Goal: Task Accomplishment & Management: Manage account settings

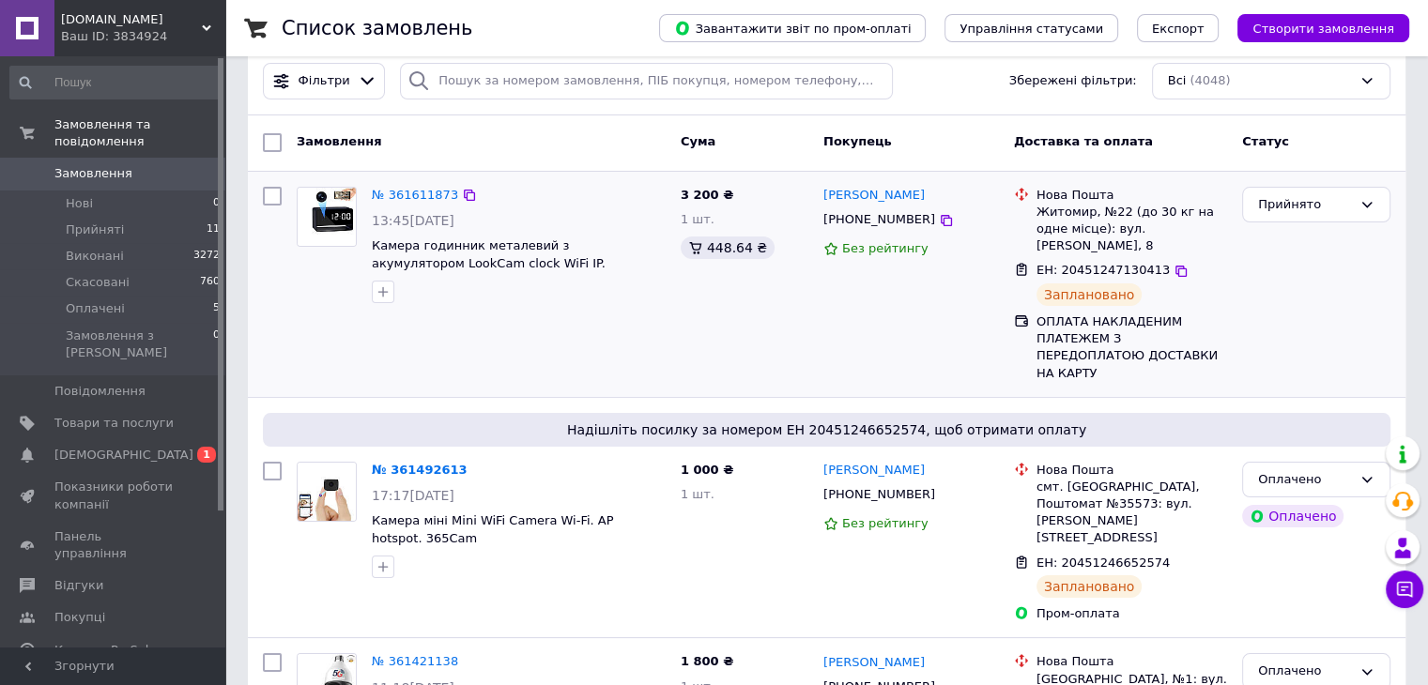
scroll to position [188, 0]
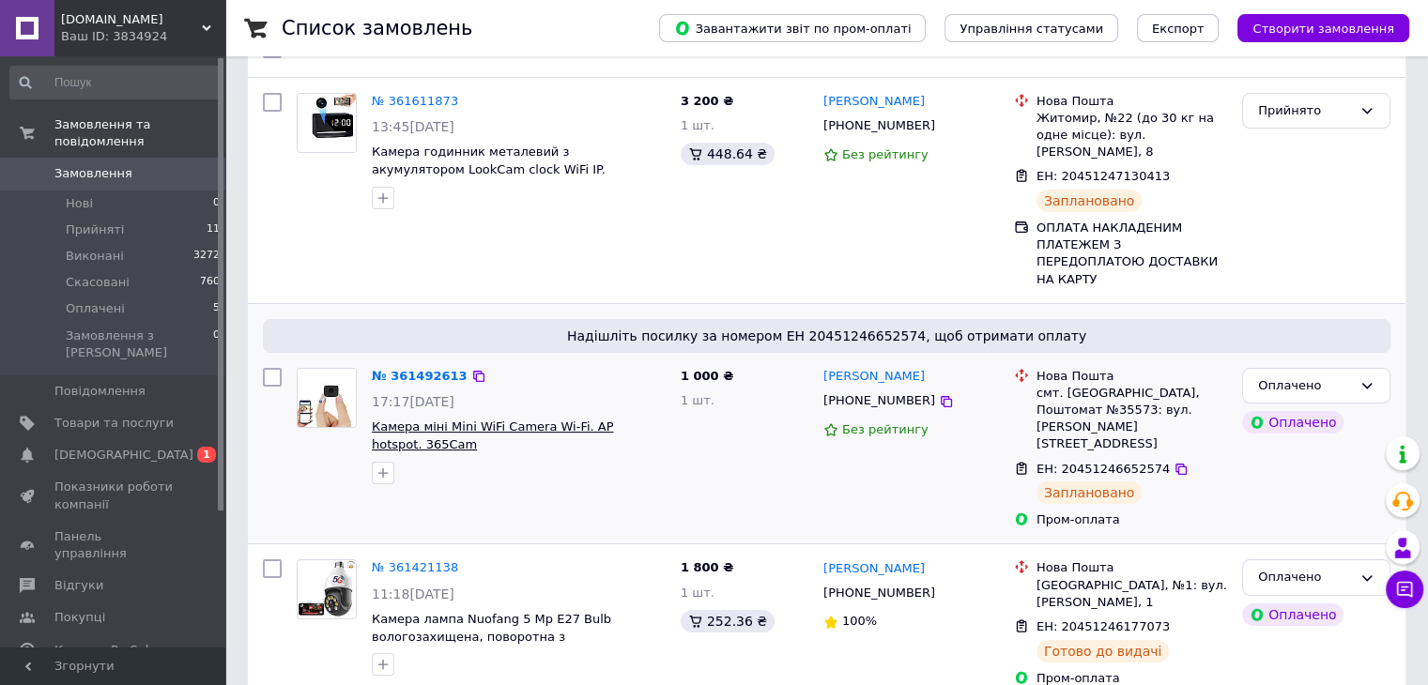
click at [442, 420] on span "Камера міні Mini WiFi Camera Wi-Fi. AP hotspot. 365Cam" at bounding box center [492, 436] width 241 height 32
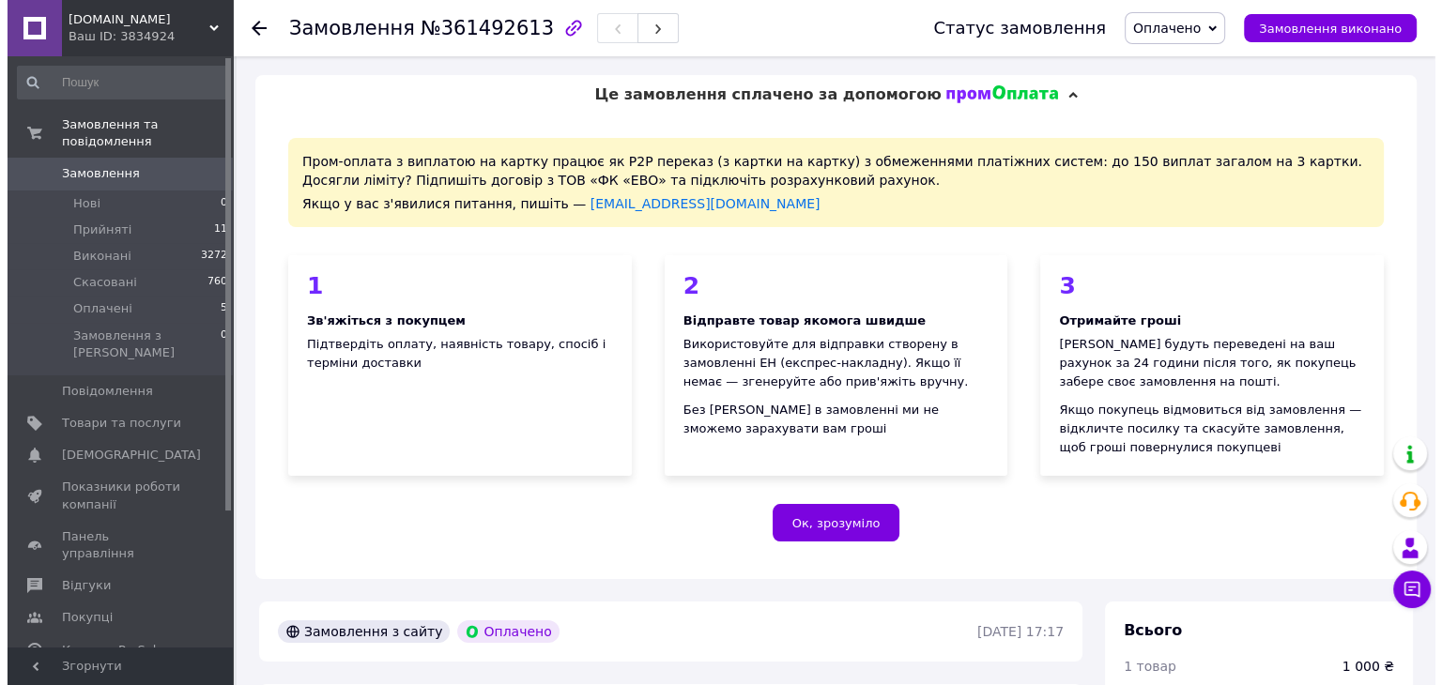
scroll to position [563, 0]
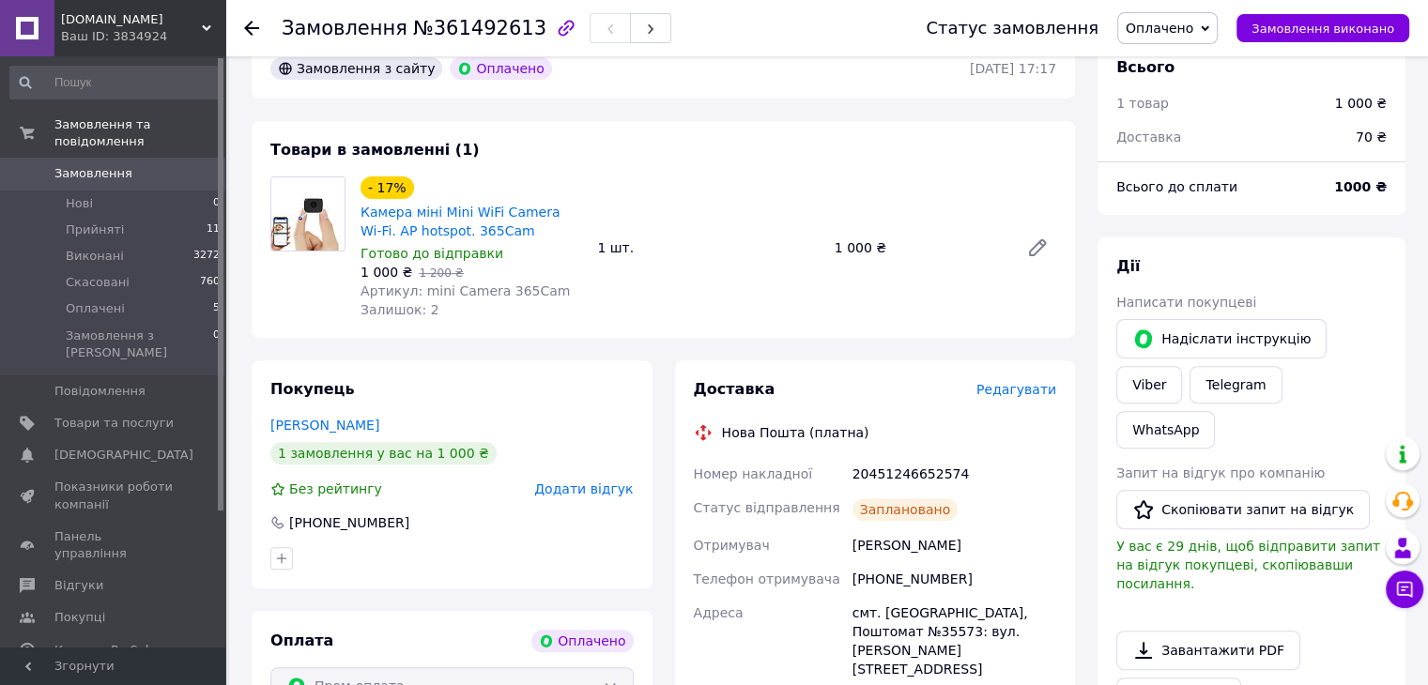
click at [1020, 384] on span "Редагувати" at bounding box center [1016, 389] width 80 height 15
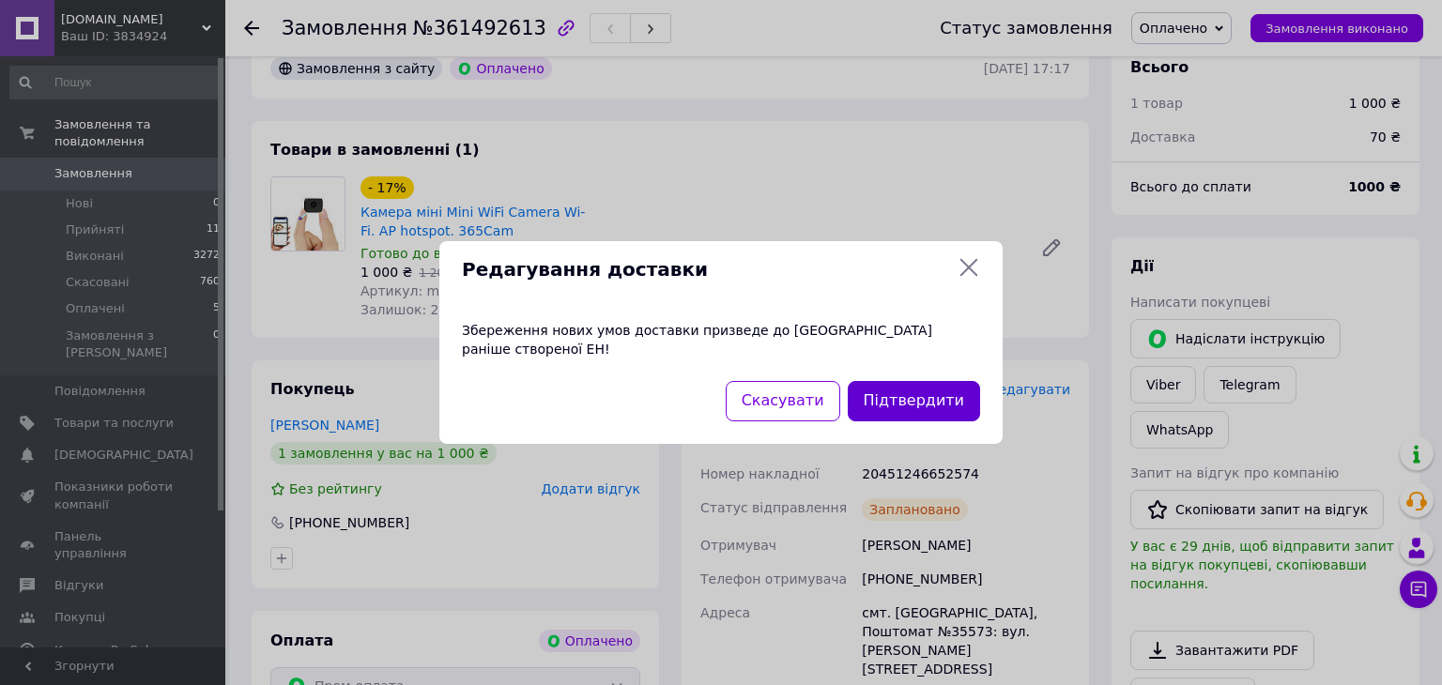
click at [912, 381] on button "Підтвердити" at bounding box center [914, 401] width 132 height 40
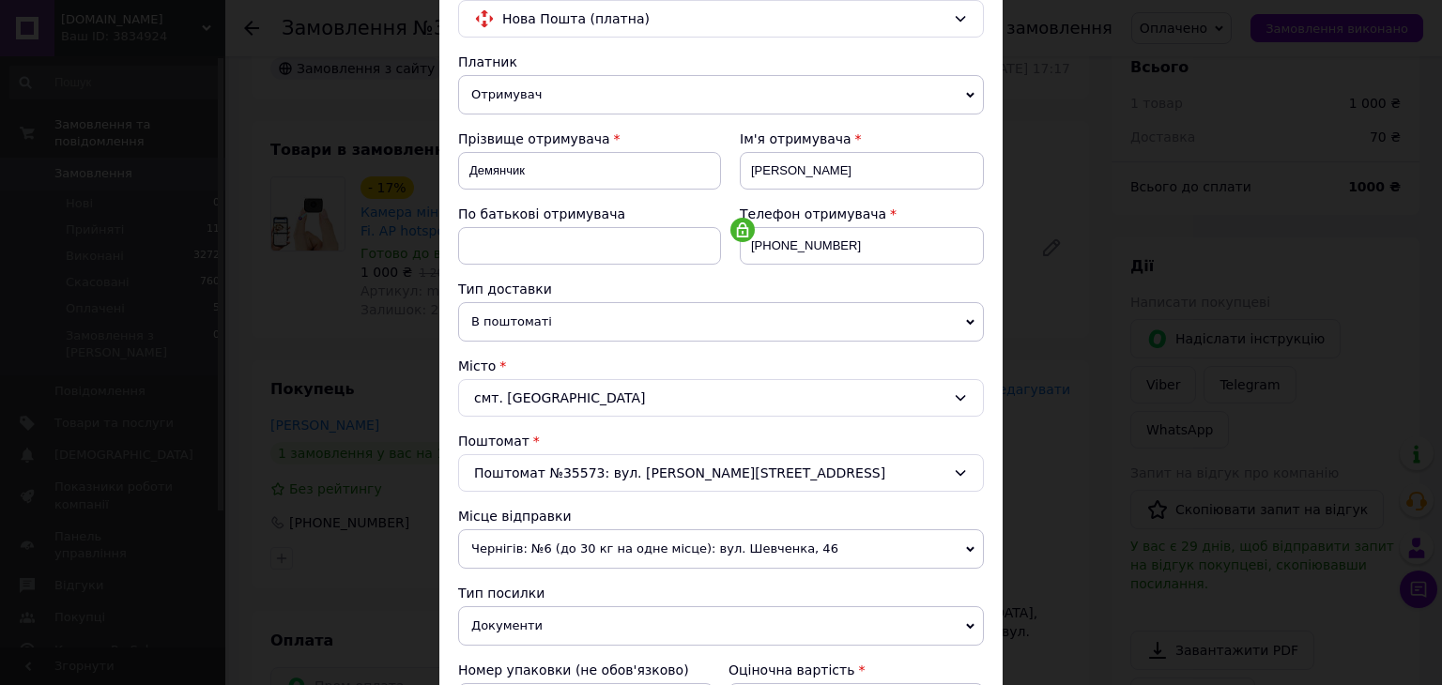
scroll to position [575, 0]
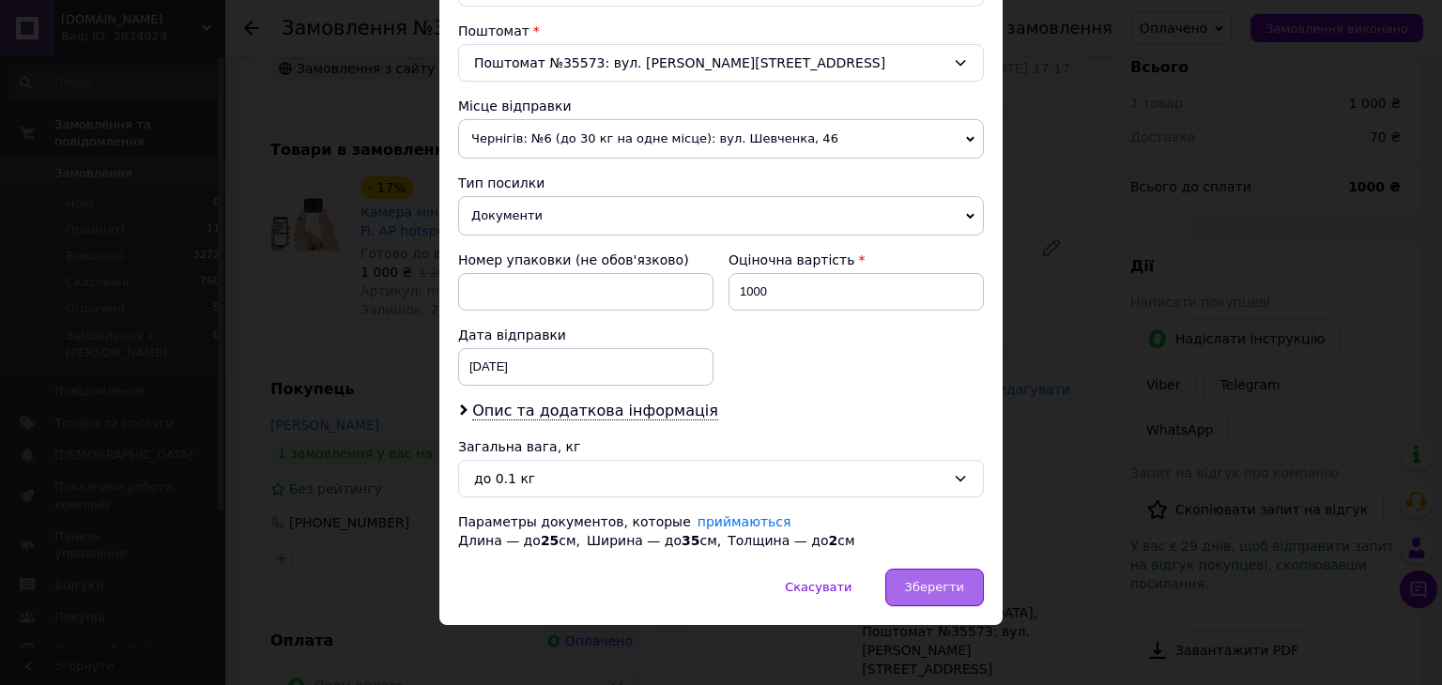
click at [936, 583] on span "Зберегти" at bounding box center [934, 587] width 59 height 14
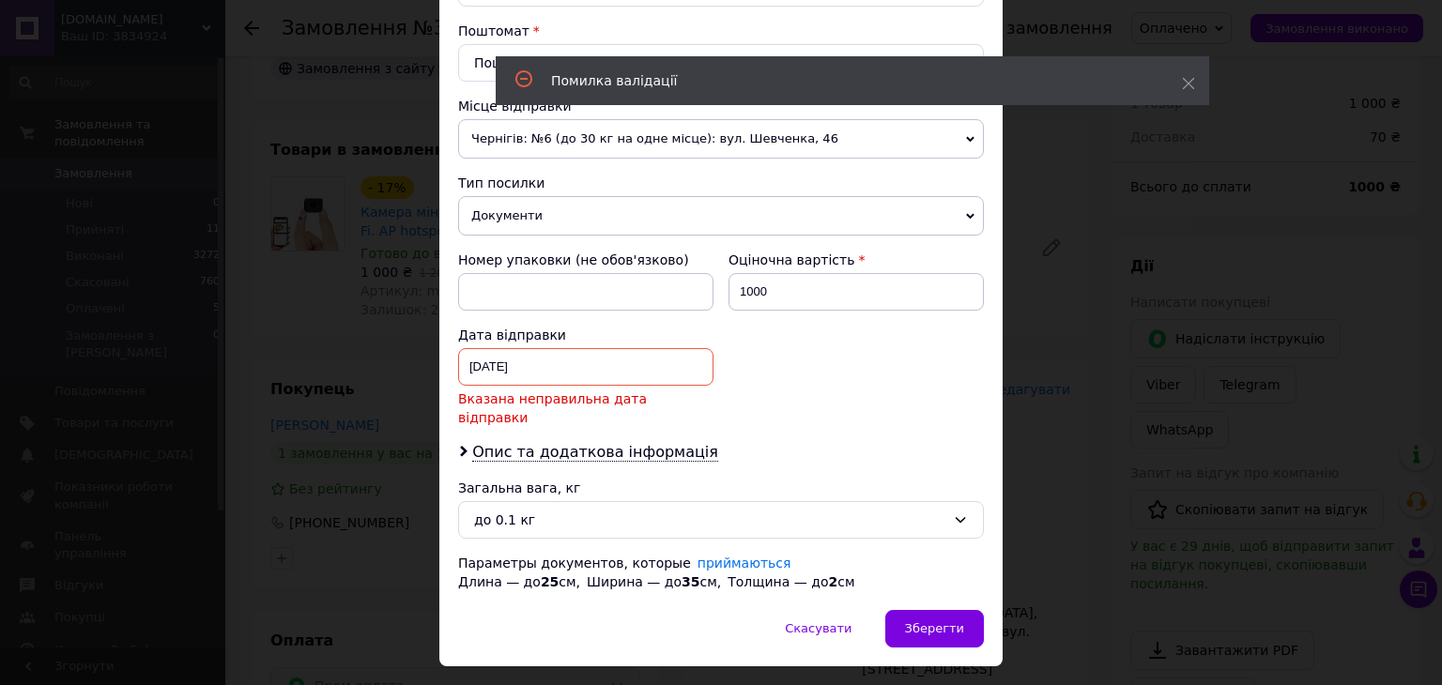
click at [571, 352] on div "11.09.2025 < 2025 > < Сентябрь > Пн Вт Ср Чт Пт Сб Вс 1 2 3 4 5 6 7 8 9 10 11 1…" at bounding box center [585, 367] width 255 height 38
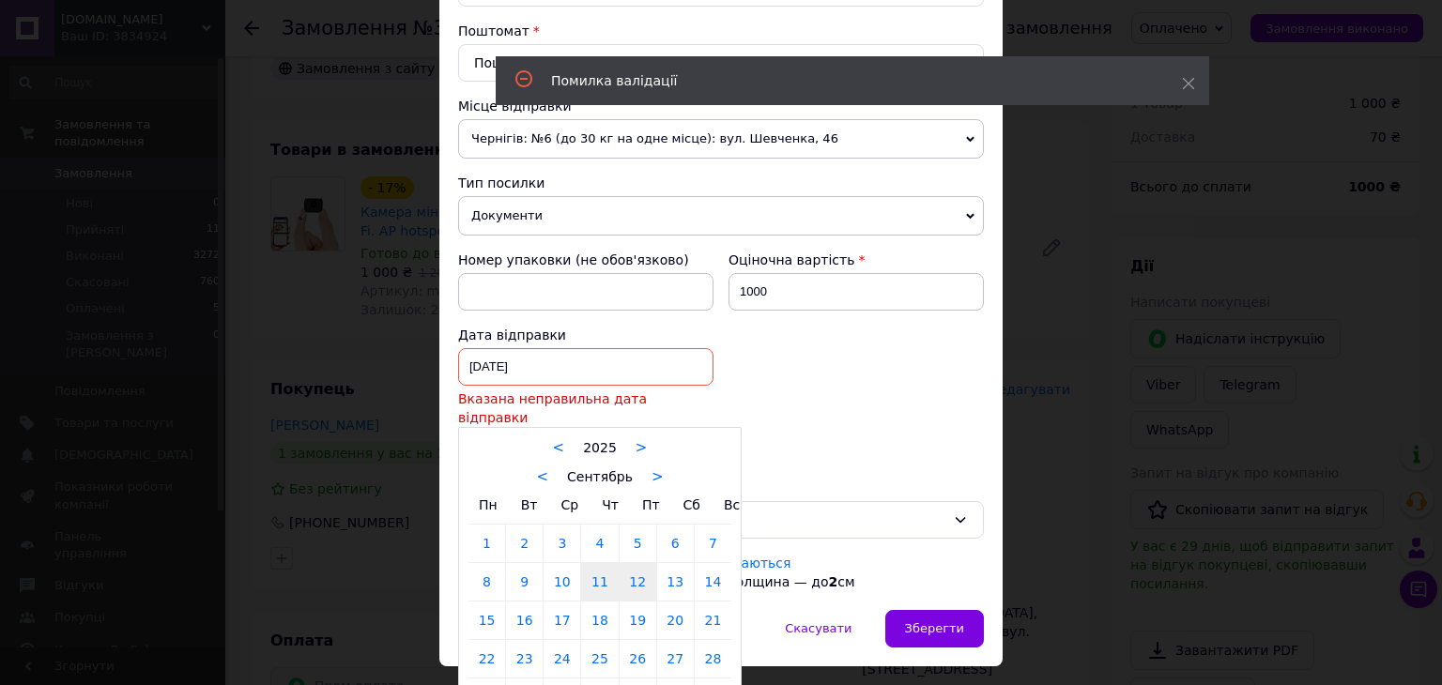
click at [638, 563] on link "12" at bounding box center [638, 582] width 37 height 38
type input "12.09.2025"
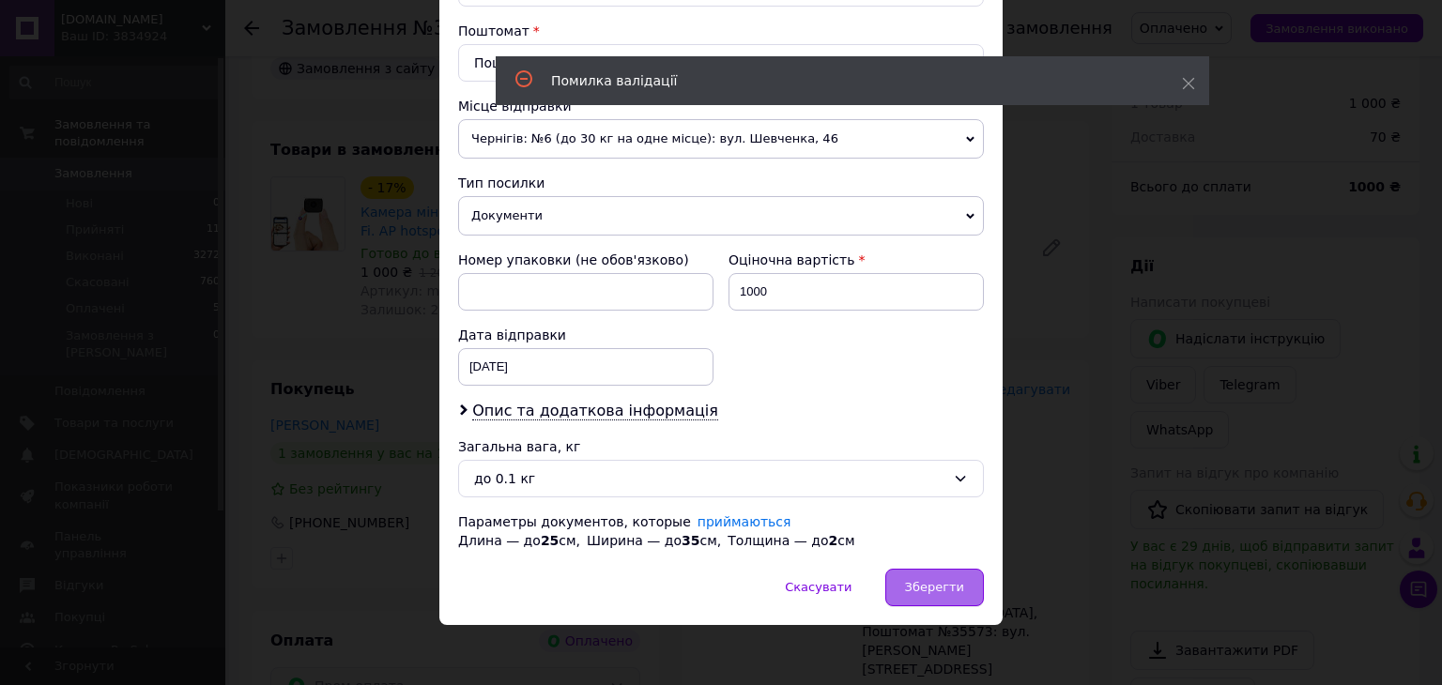
click at [949, 586] on span "Зберегти" at bounding box center [934, 587] width 59 height 14
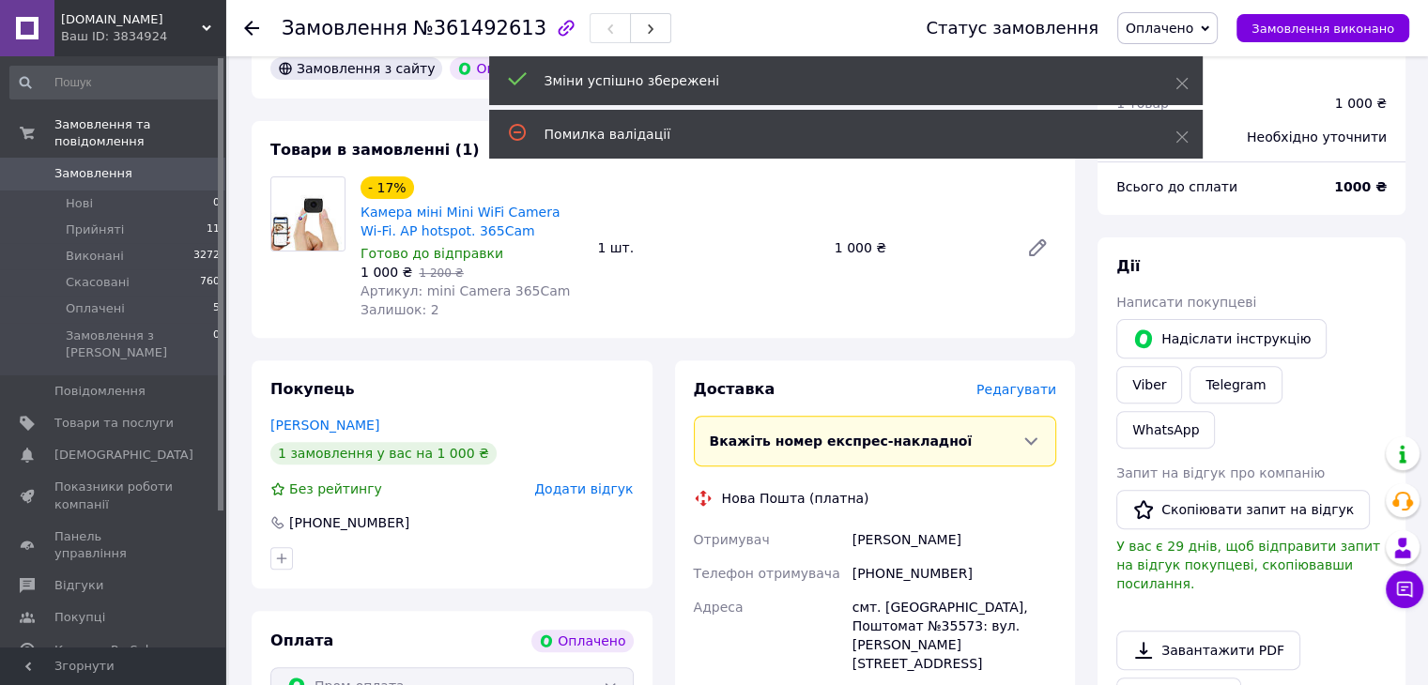
click at [1215, 31] on span "Оплачено" at bounding box center [1167, 28] width 100 height 32
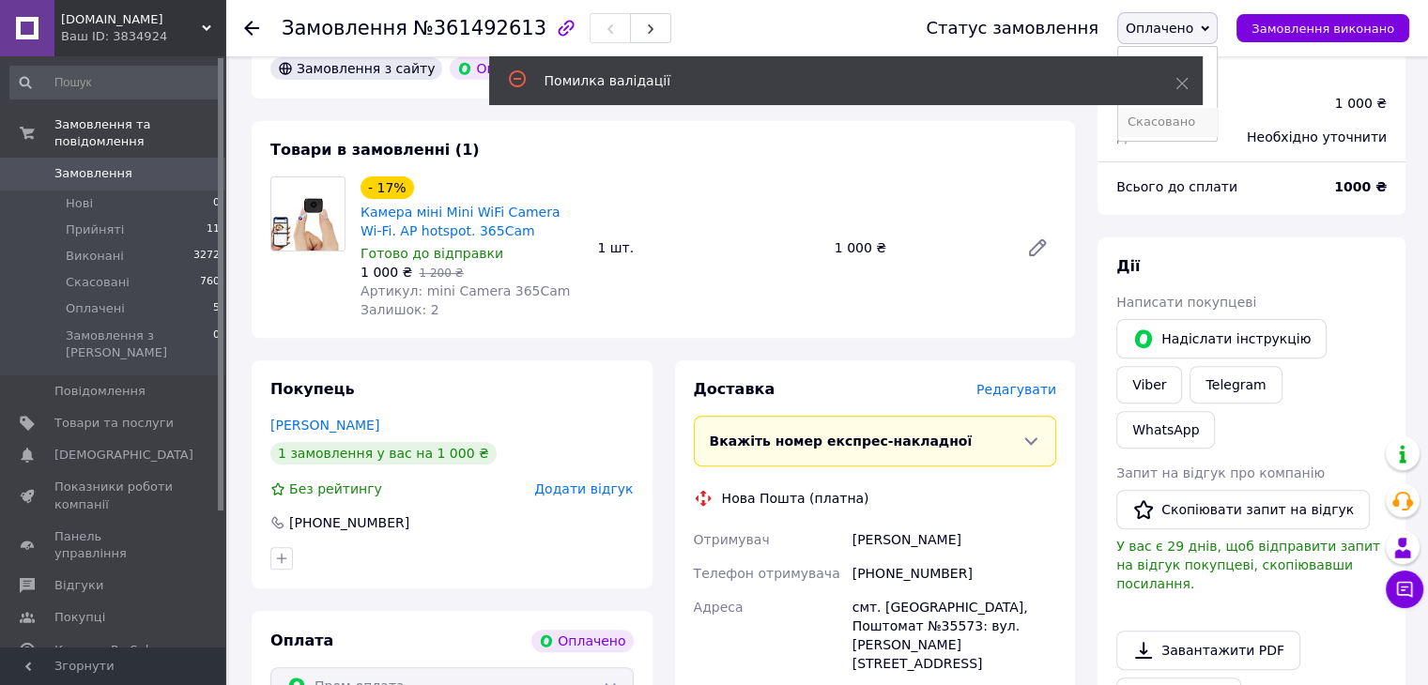
click at [1206, 125] on li "Скасовано" at bounding box center [1167, 122] width 99 height 28
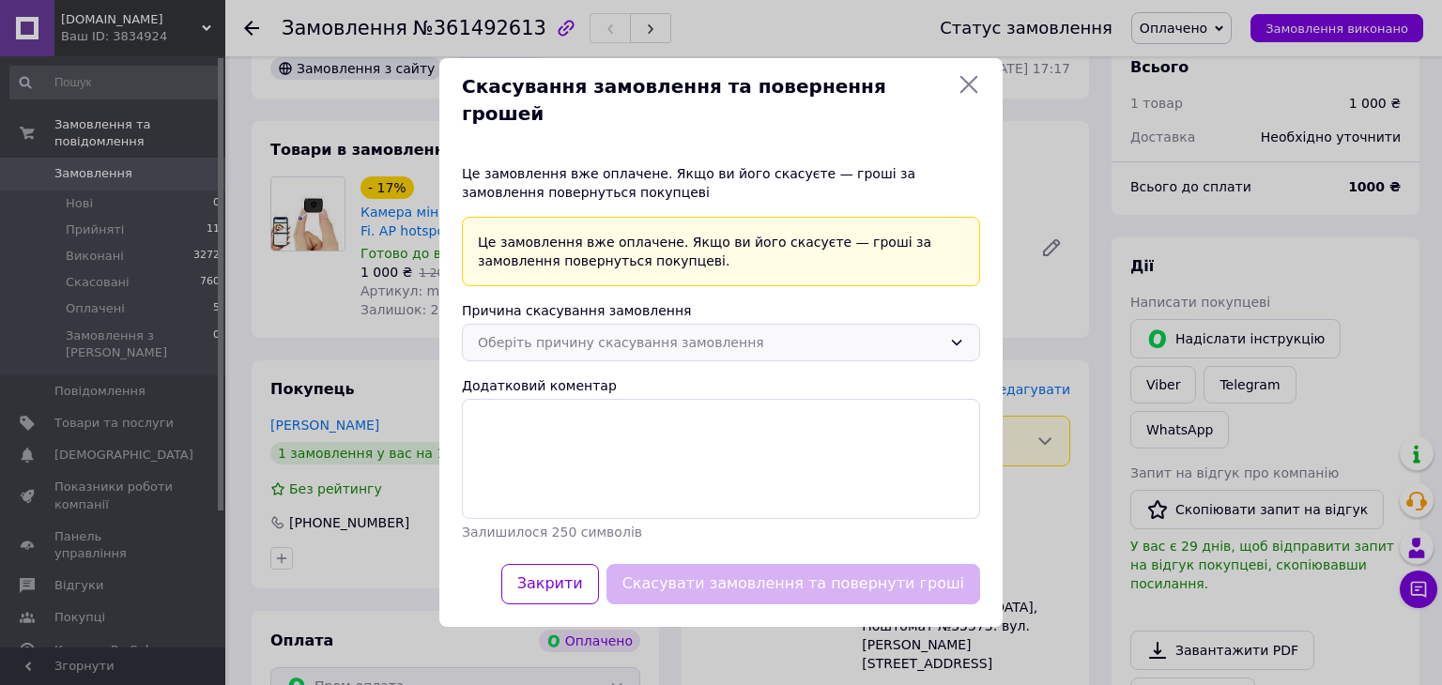
click at [683, 333] on div "Оберіть причину скасування замовлення" at bounding box center [710, 342] width 464 height 21
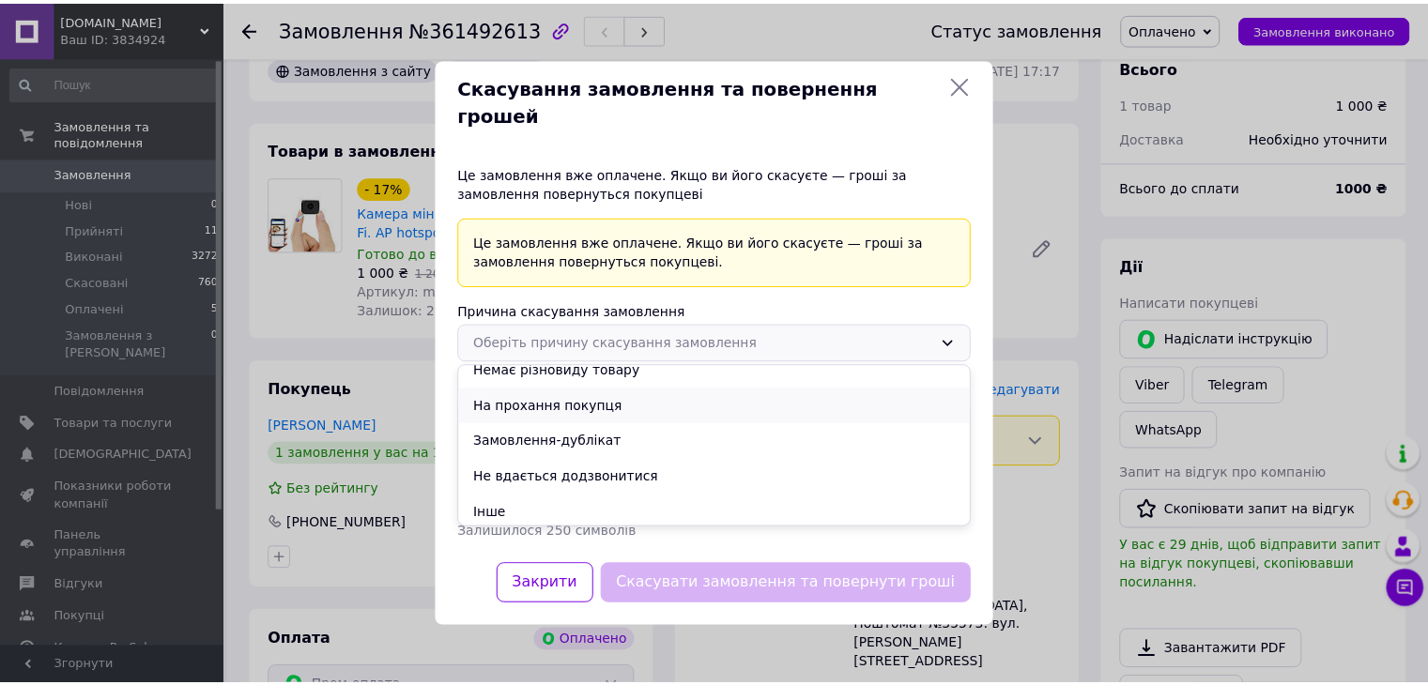
scroll to position [52, 0]
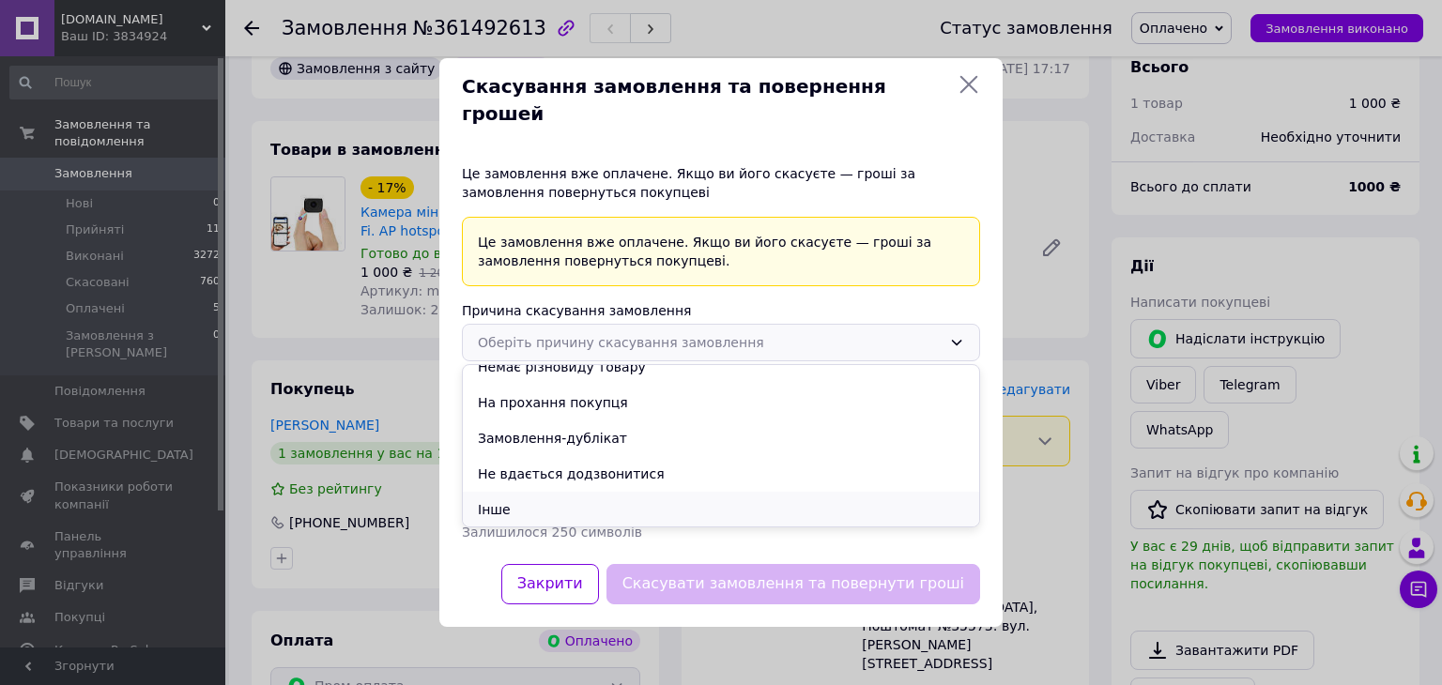
click at [601, 492] on li "Інше" at bounding box center [721, 510] width 516 height 36
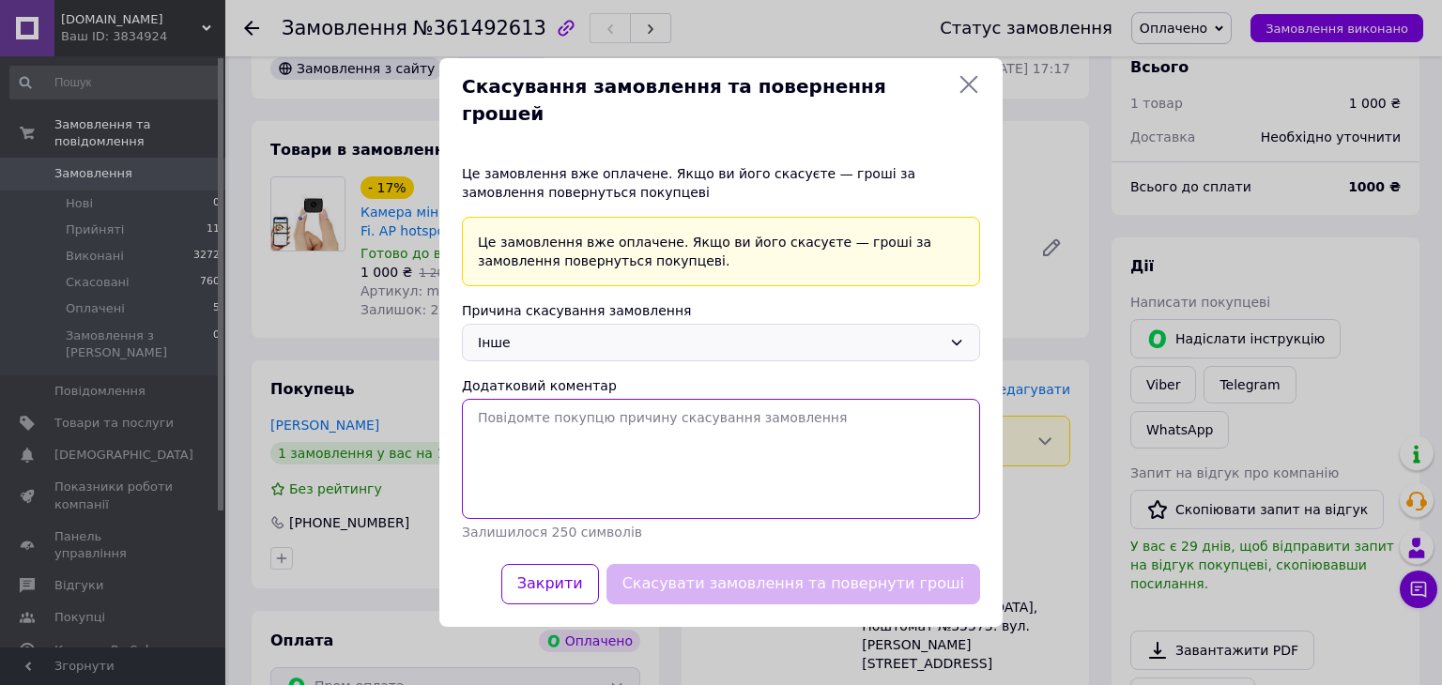
click at [611, 419] on textarea "Додатковий коментар" at bounding box center [721, 459] width 518 height 120
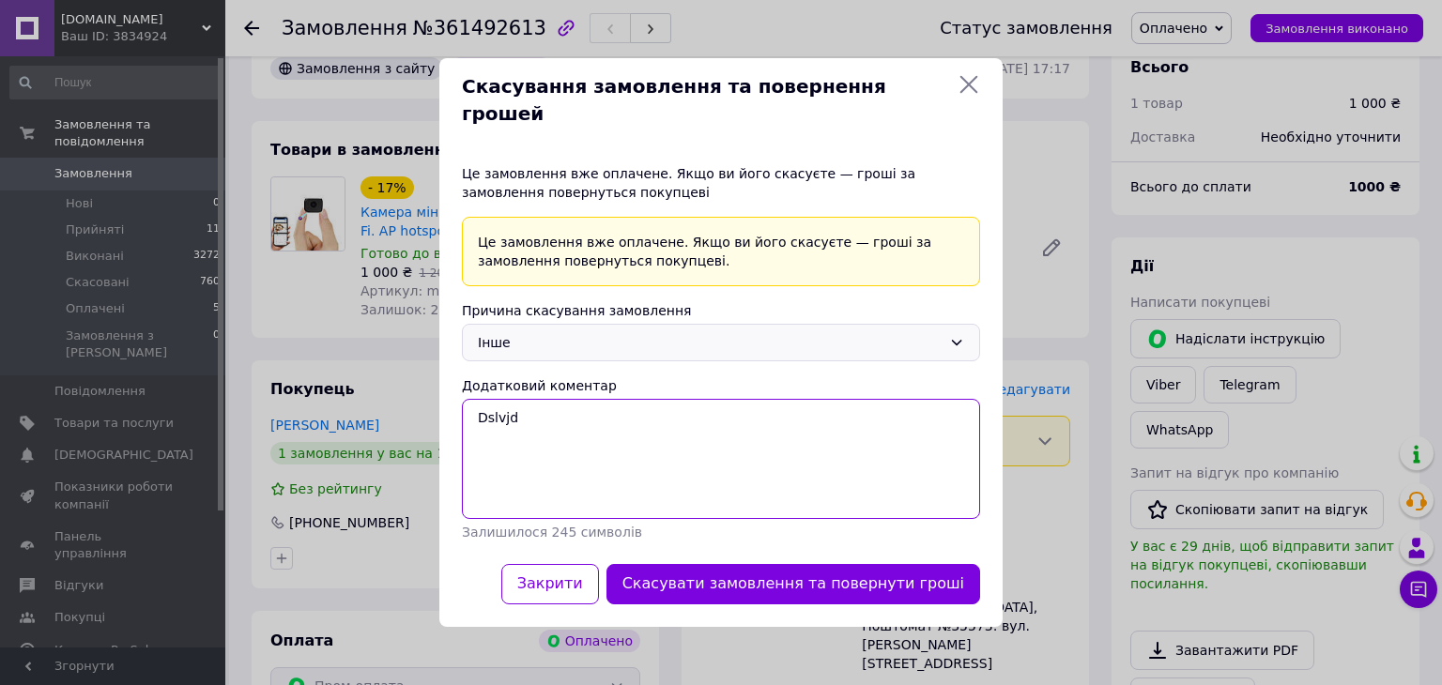
type textarea "Dslvjdf"
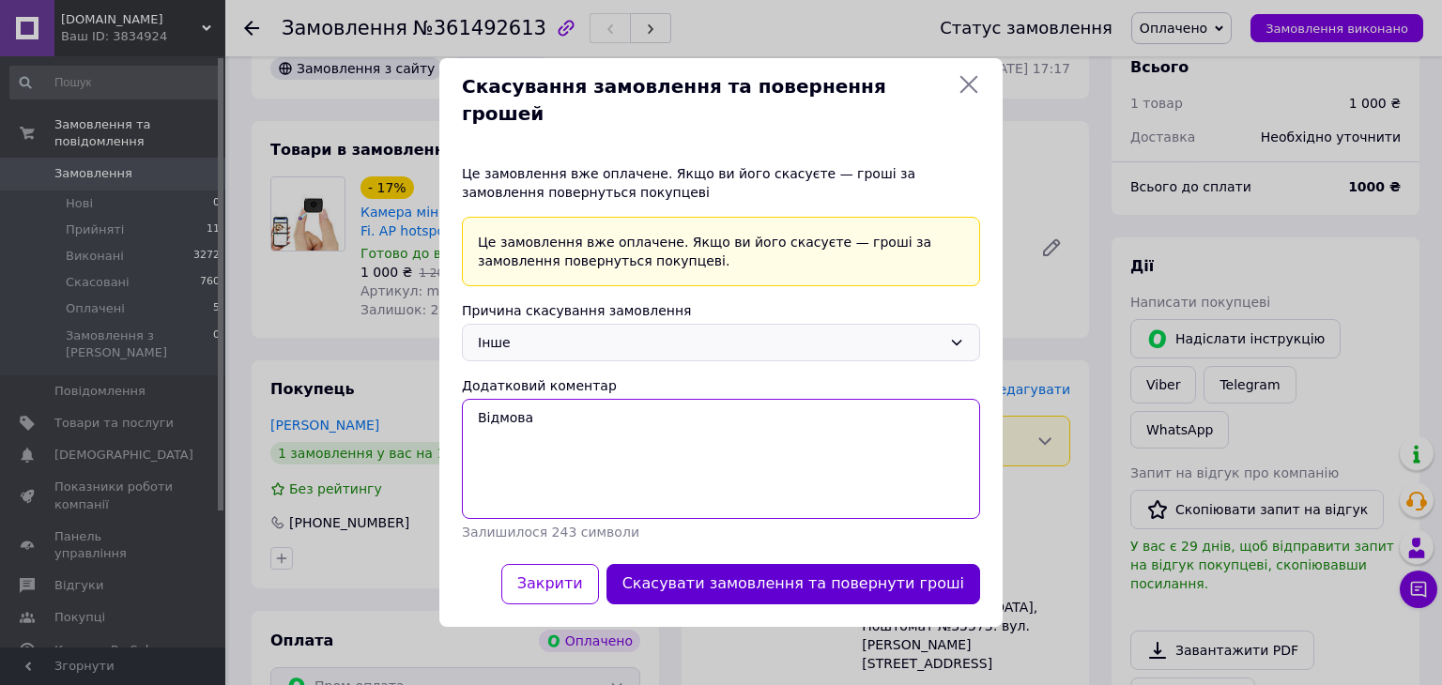
type textarea "Відмова"
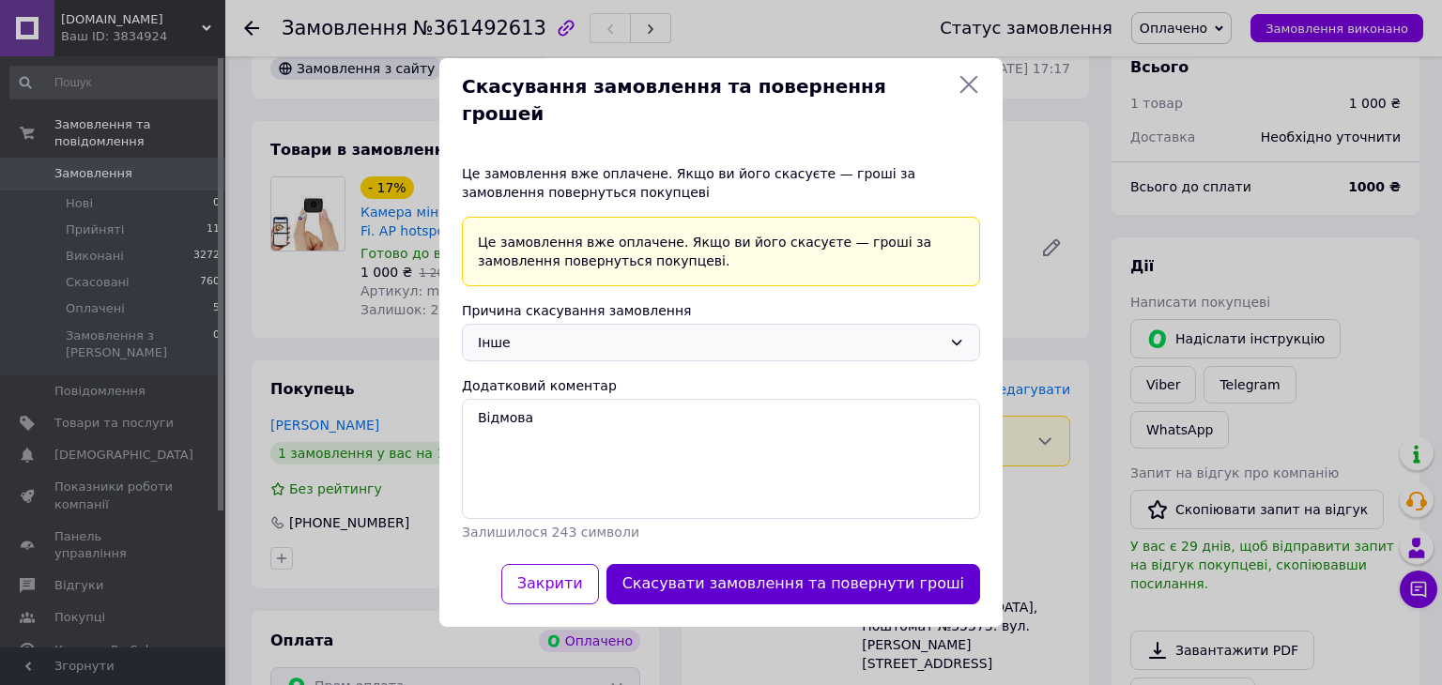
click at [700, 564] on button "Скасувати замовлення та повернути гроші" at bounding box center [794, 584] width 374 height 40
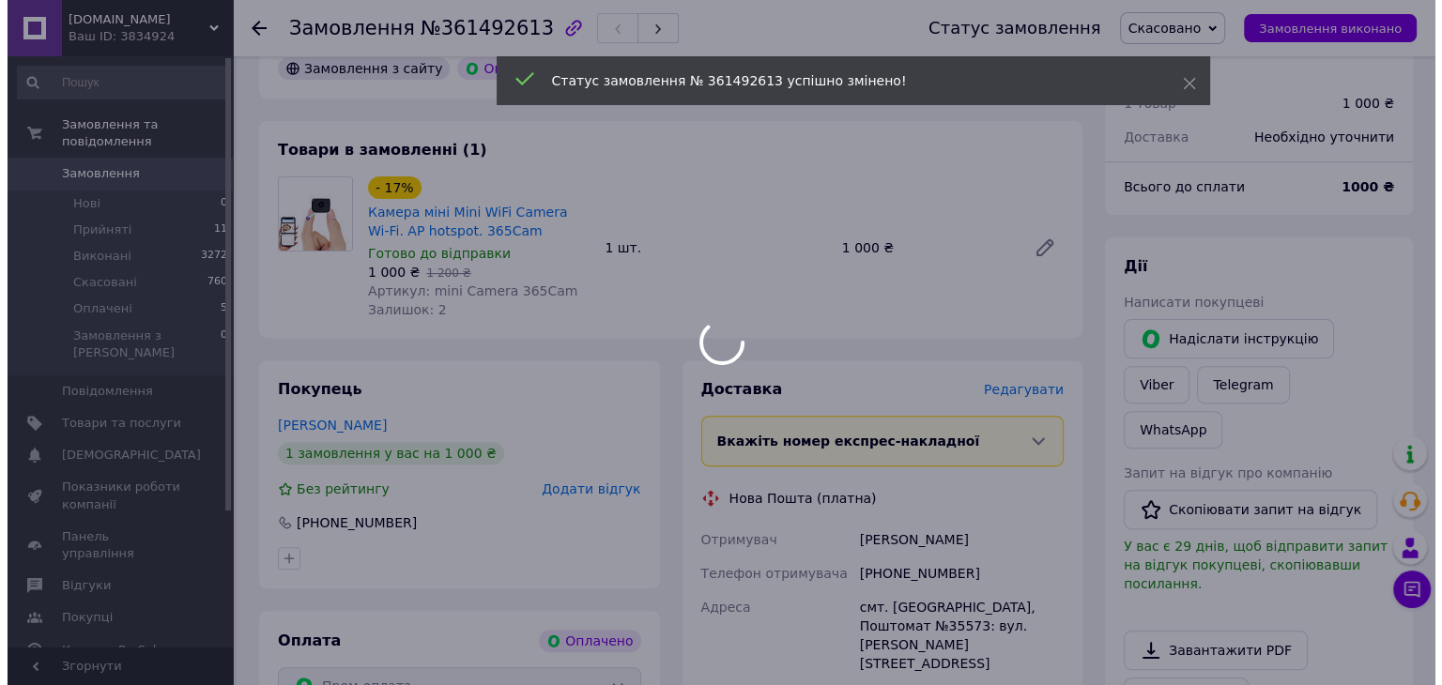
scroll to position [38, 0]
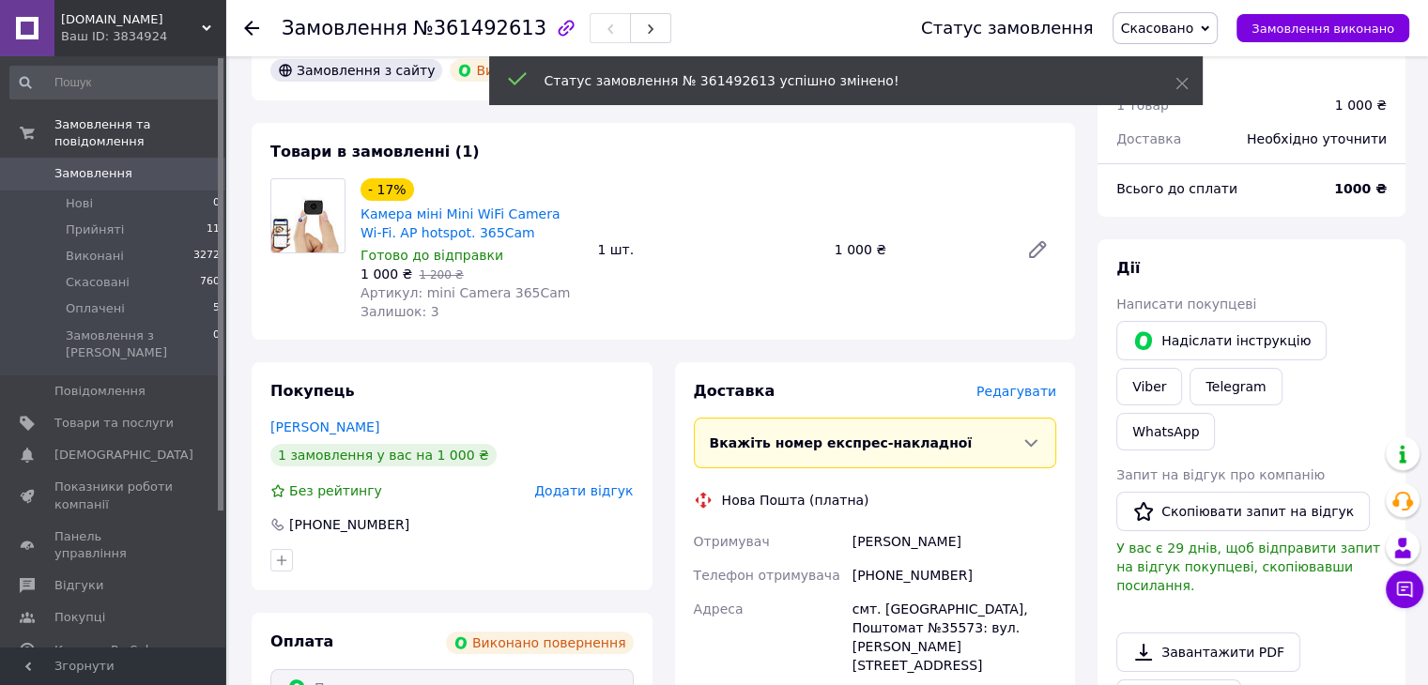
click at [569, 489] on span "Додати відгук" at bounding box center [583, 491] width 99 height 15
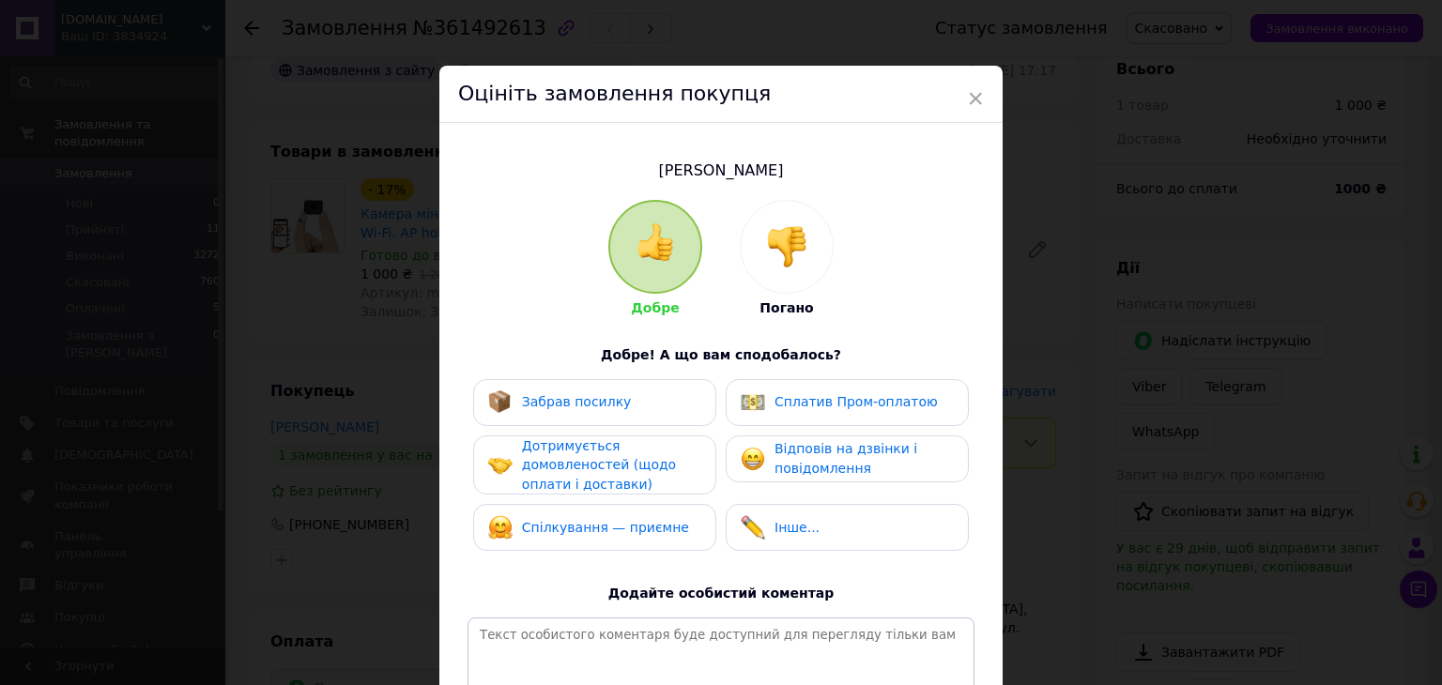
click at [807, 268] on div at bounding box center [787, 247] width 92 height 92
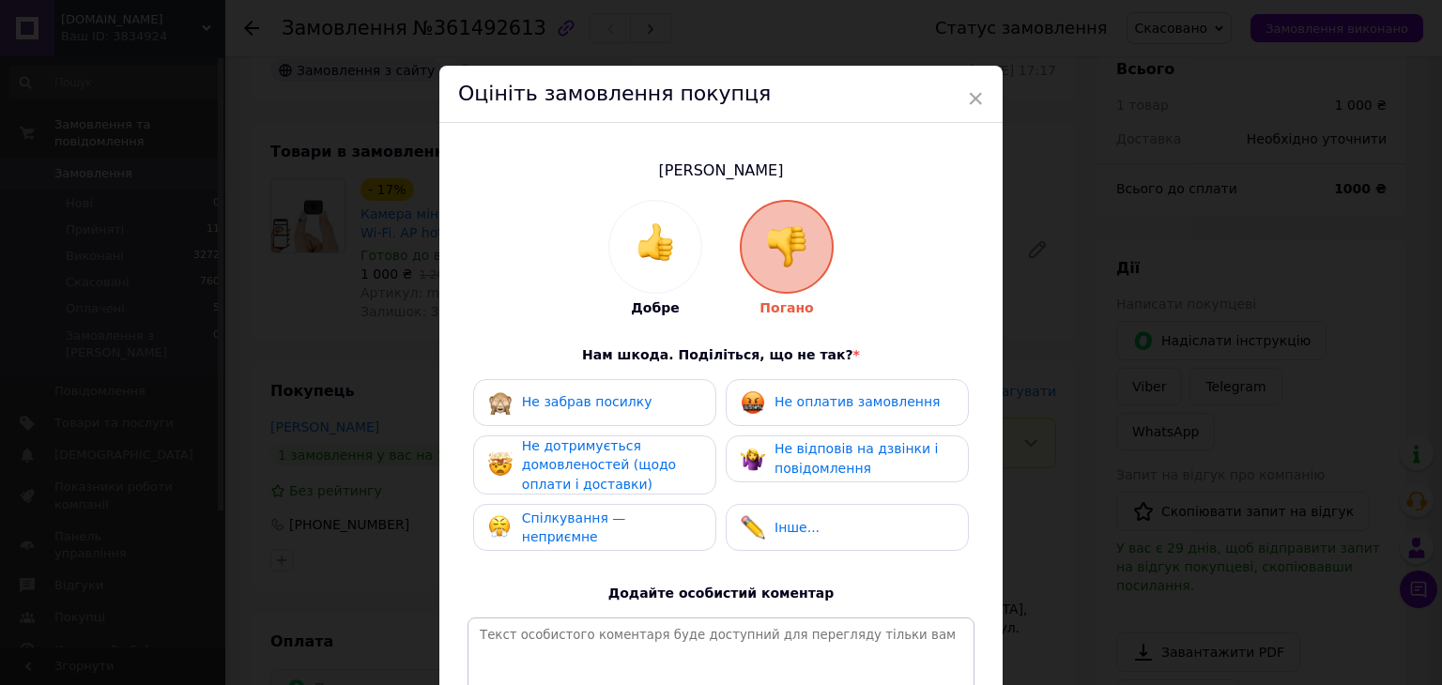
click at [648, 477] on div "Не дотримується домовленостей (щодо оплати і доставки)" at bounding box center [611, 466] width 178 height 58
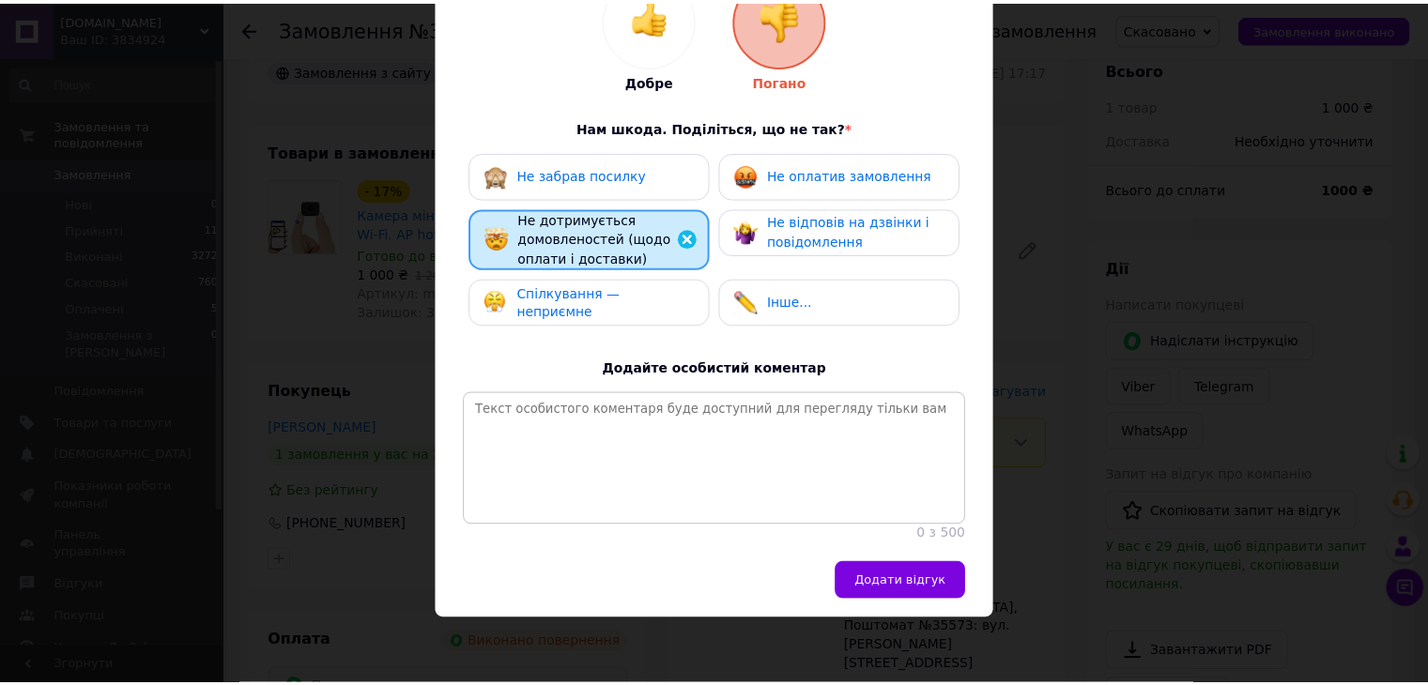
scroll to position [244, 0]
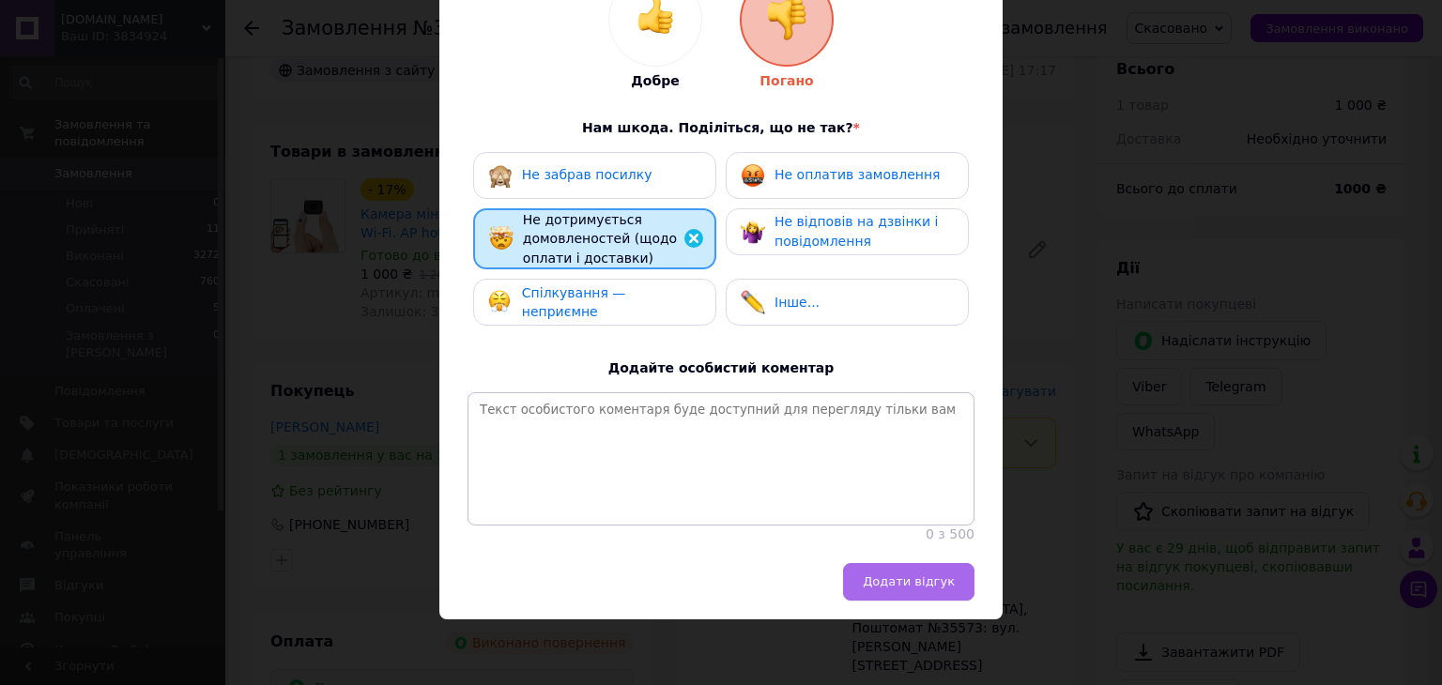
click at [934, 576] on span "Додати відгук" at bounding box center [909, 582] width 92 height 14
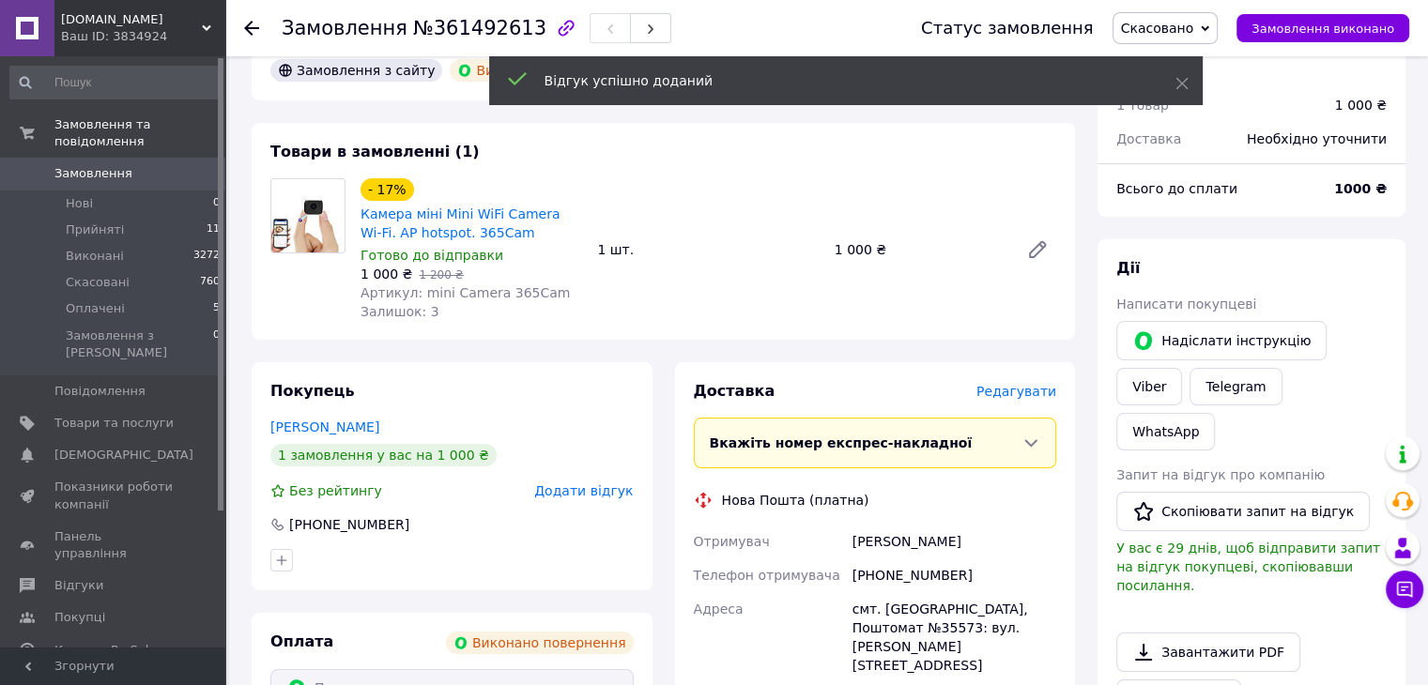
click at [81, 165] on span "Замовлення" at bounding box center [93, 173] width 78 height 17
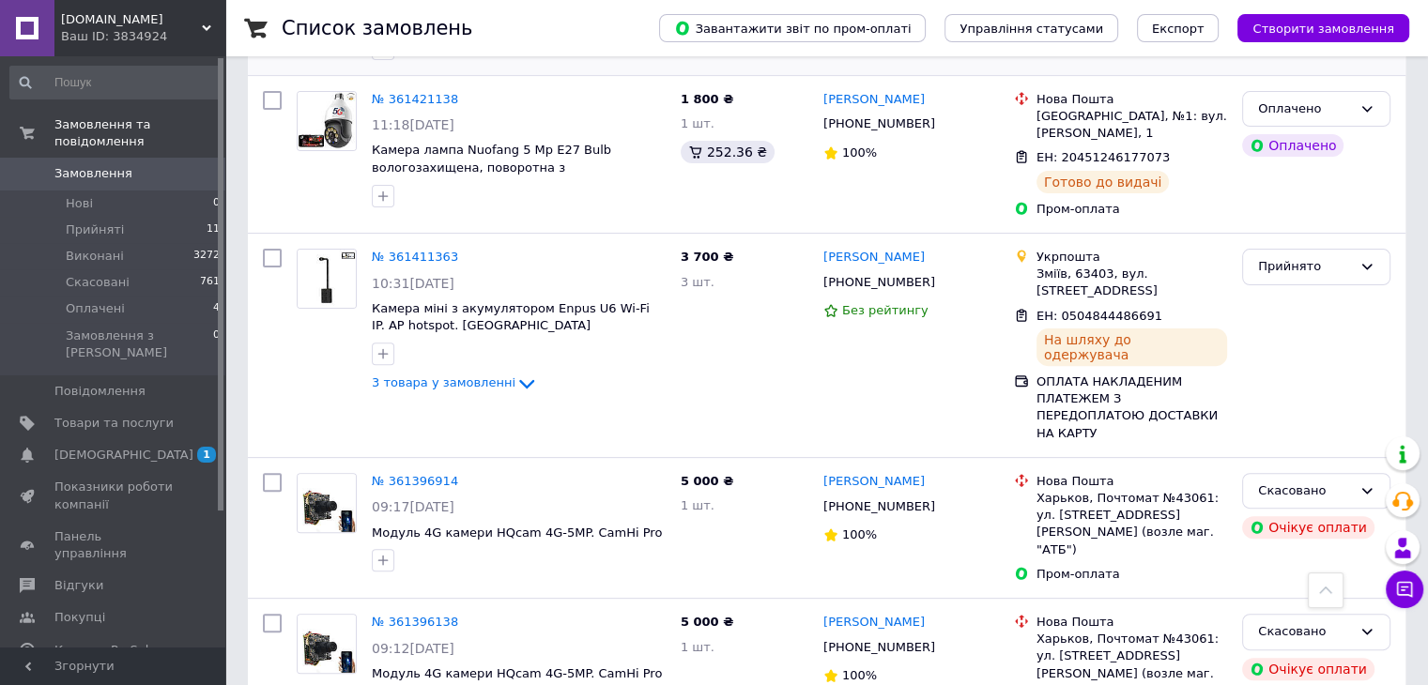
scroll to position [657, 0]
